Goal: Navigation & Orientation: Find specific page/section

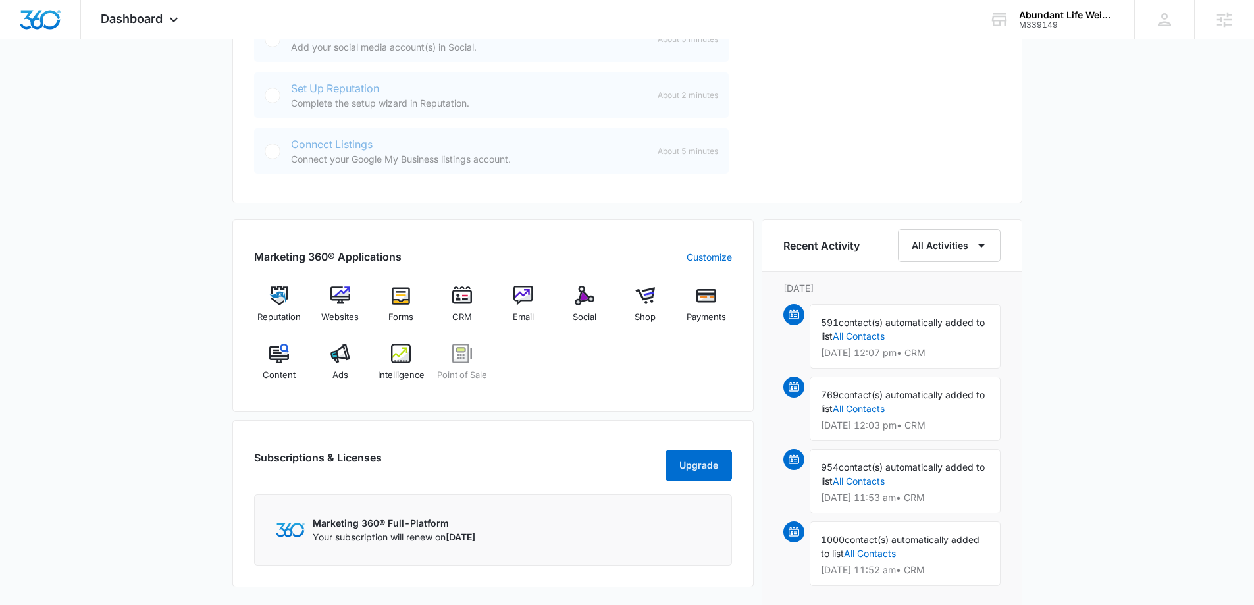
scroll to position [658, 0]
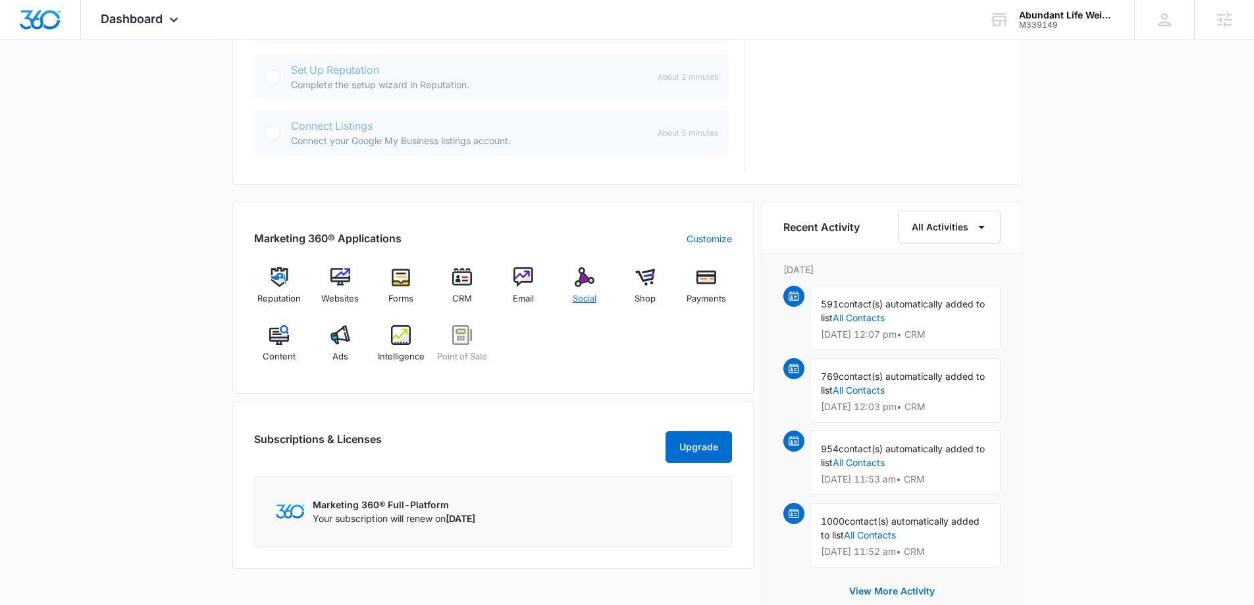
click at [578, 287] on div "Social" at bounding box center [584, 290] width 51 height 47
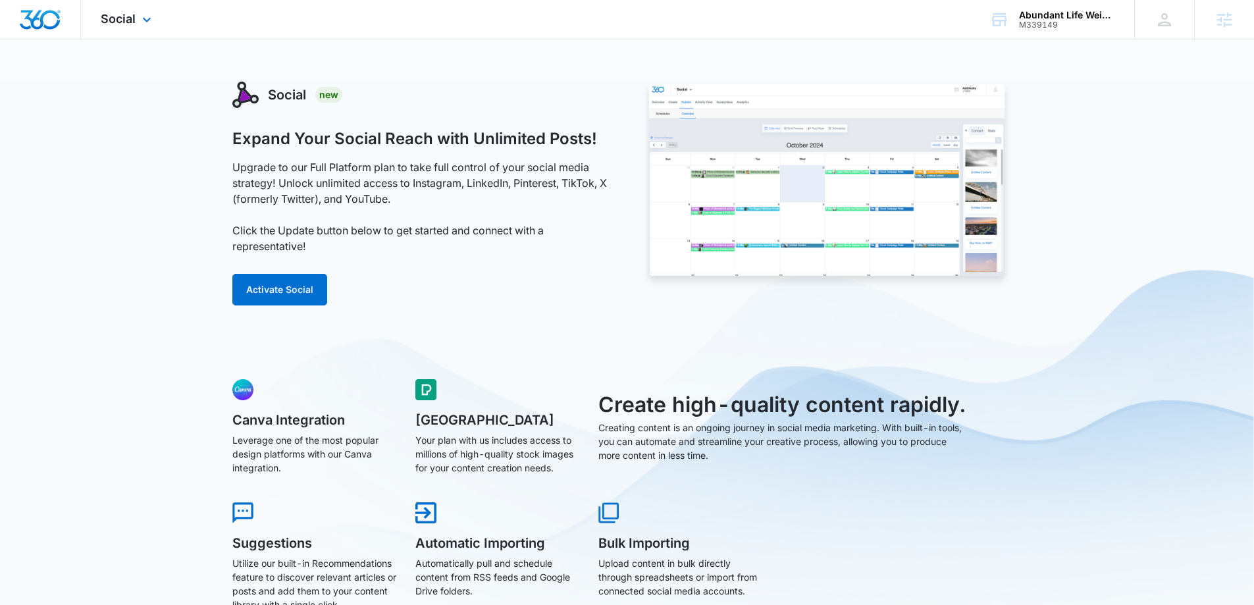
click at [47, 25] on img "Dashboard" at bounding box center [40, 20] width 42 height 20
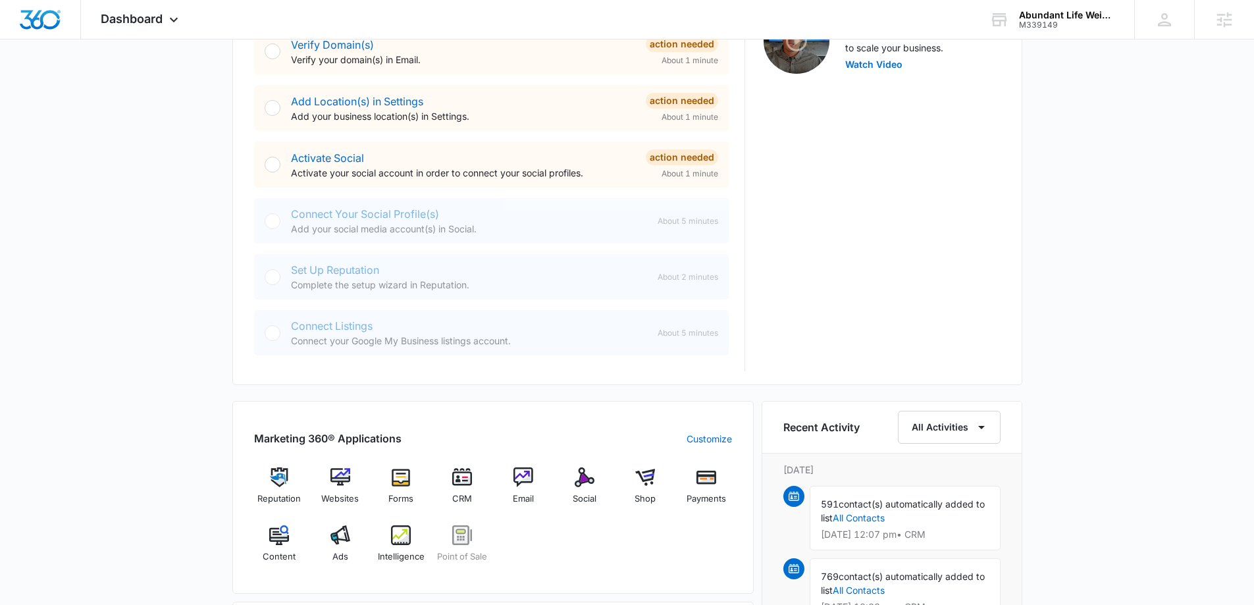
scroll to position [527, 0]
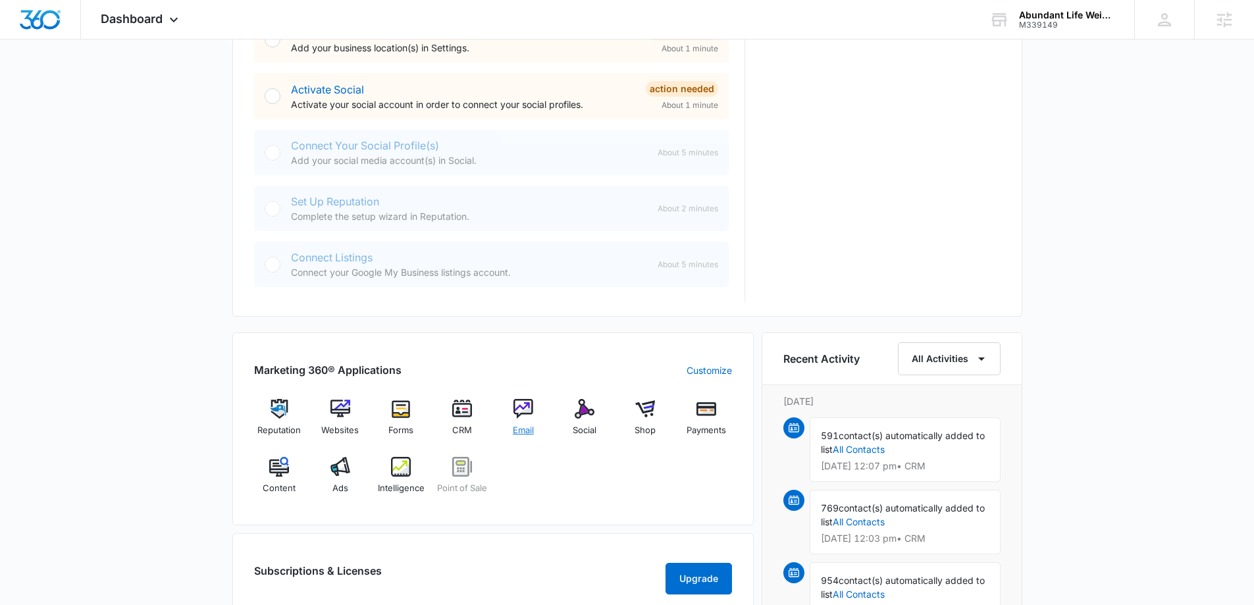
click at [526, 421] on div "Email" at bounding box center [523, 422] width 51 height 47
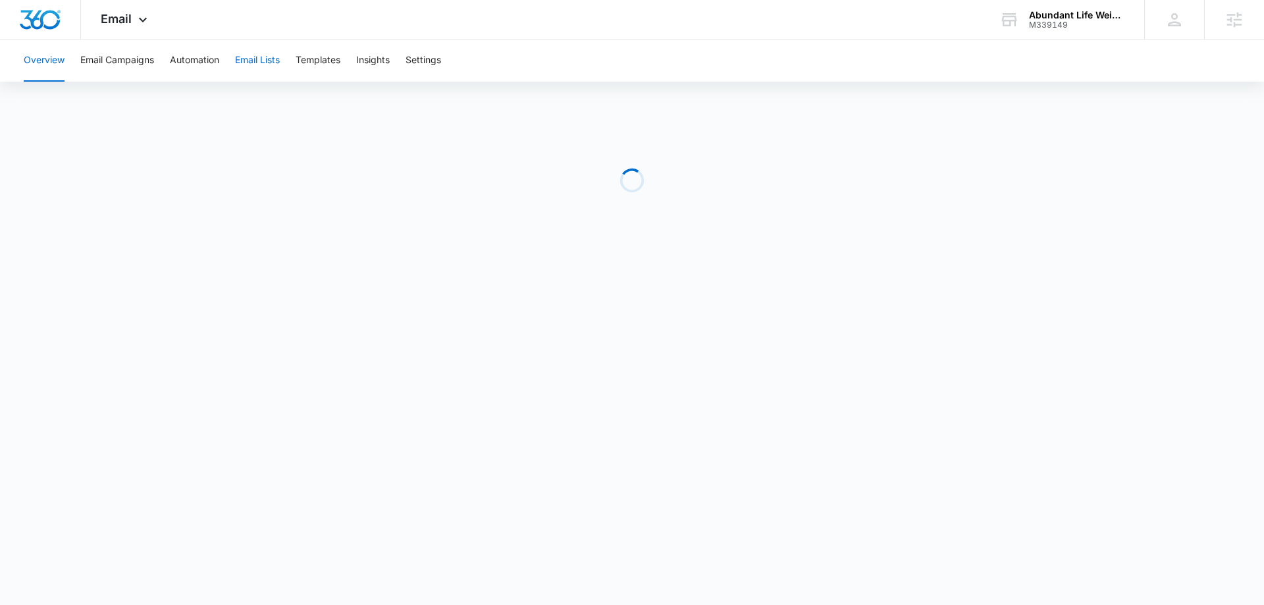
click at [266, 65] on button "Email Lists" at bounding box center [257, 60] width 45 height 42
